Goal: Task Accomplishment & Management: Manage account settings

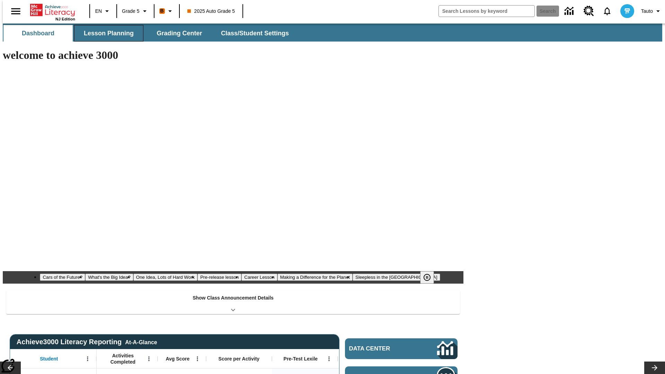
click at [106, 33] on button "Lesson Planning" at bounding box center [108, 33] width 69 height 17
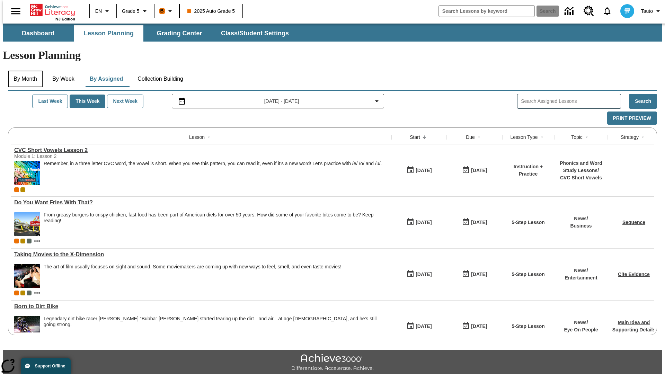
click at [23, 71] on button "By Month" at bounding box center [25, 79] width 35 height 17
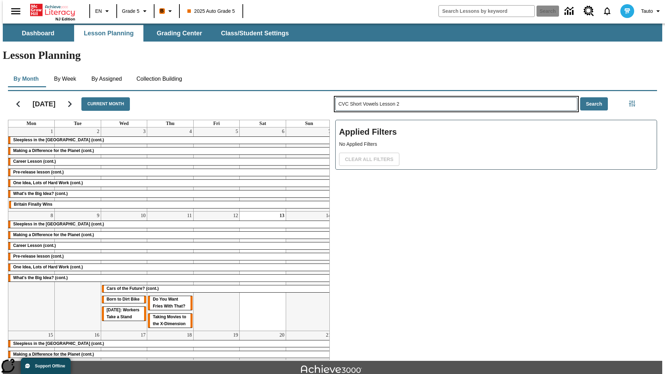
type input "CVC Short Vowels Lesson 2"
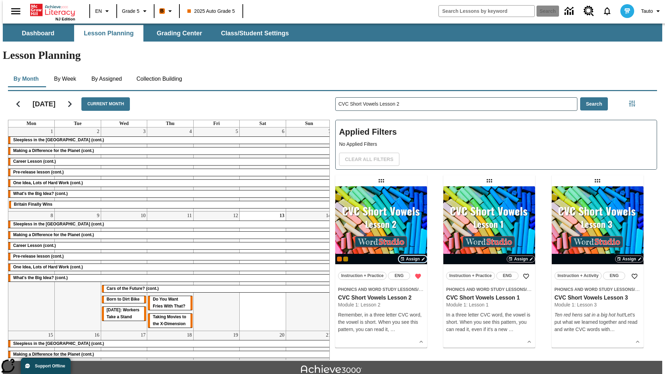
click at [413, 256] on span "Assign" at bounding box center [413, 259] width 14 height 6
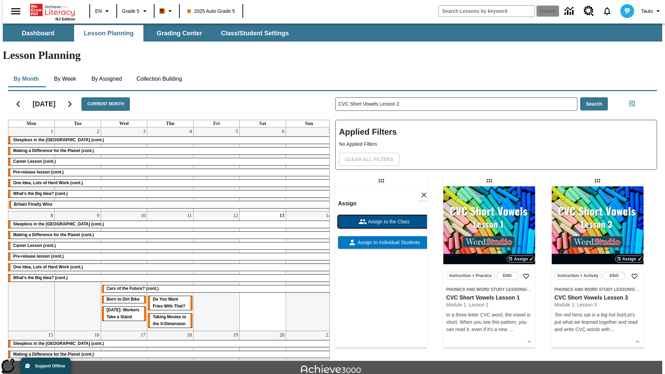
click at [381, 218] on span "Assign to the Class" at bounding box center [388, 221] width 43 height 7
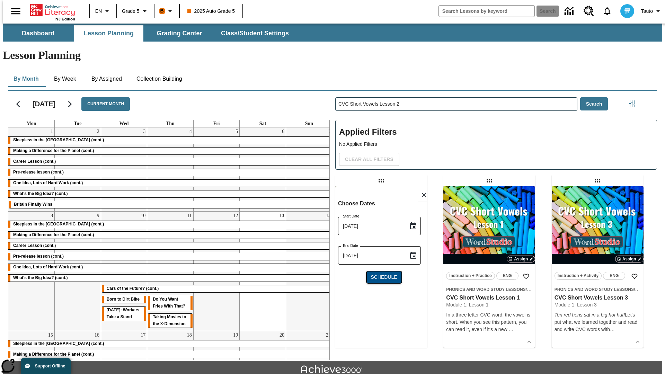
click at [381, 274] on span "Schedule" at bounding box center [384, 277] width 26 height 7
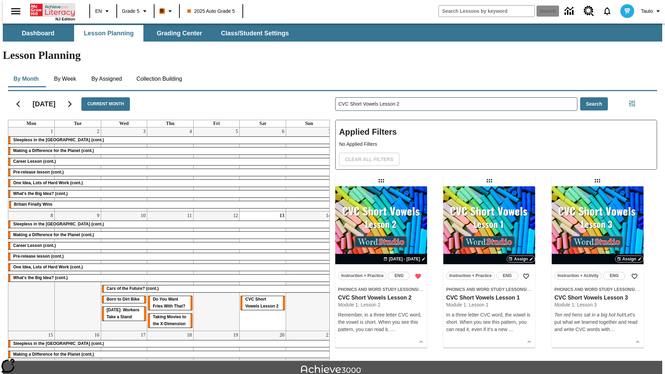
click at [50, 9] on icon "Home" at bounding box center [53, 10] width 46 height 14
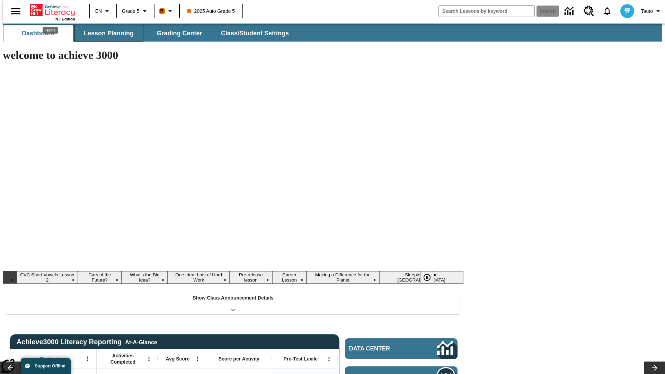
click at [106, 33] on button "Lesson Planning" at bounding box center [108, 33] width 69 height 17
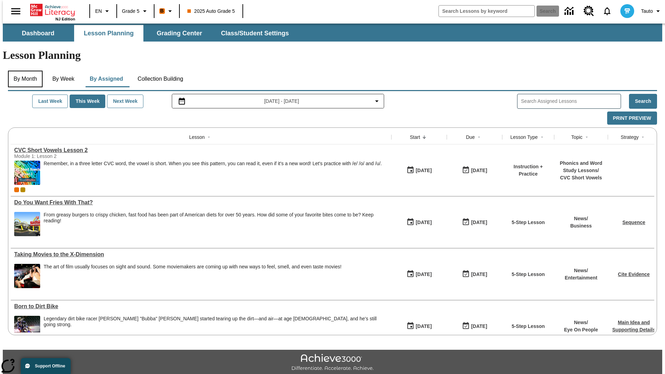
click at [23, 71] on button "By Month" at bounding box center [25, 79] width 35 height 17
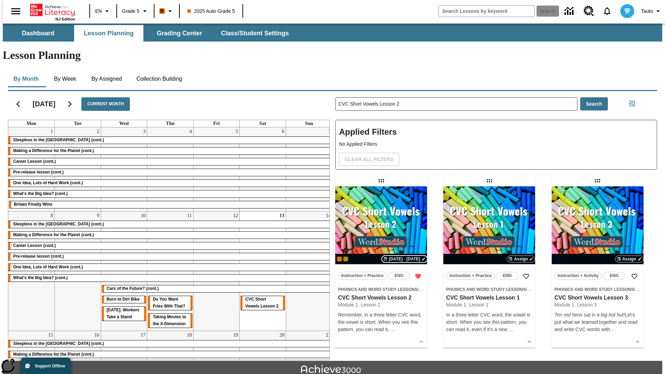
click at [405, 256] on span "[DATE] - [DATE]" at bounding box center [404, 259] width 31 height 6
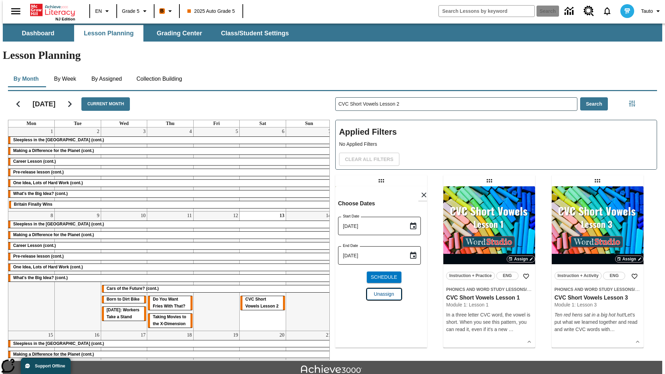
click at [381, 291] on span "Unassign" at bounding box center [384, 294] width 20 height 7
